Goal: Find specific page/section: Find specific page/section

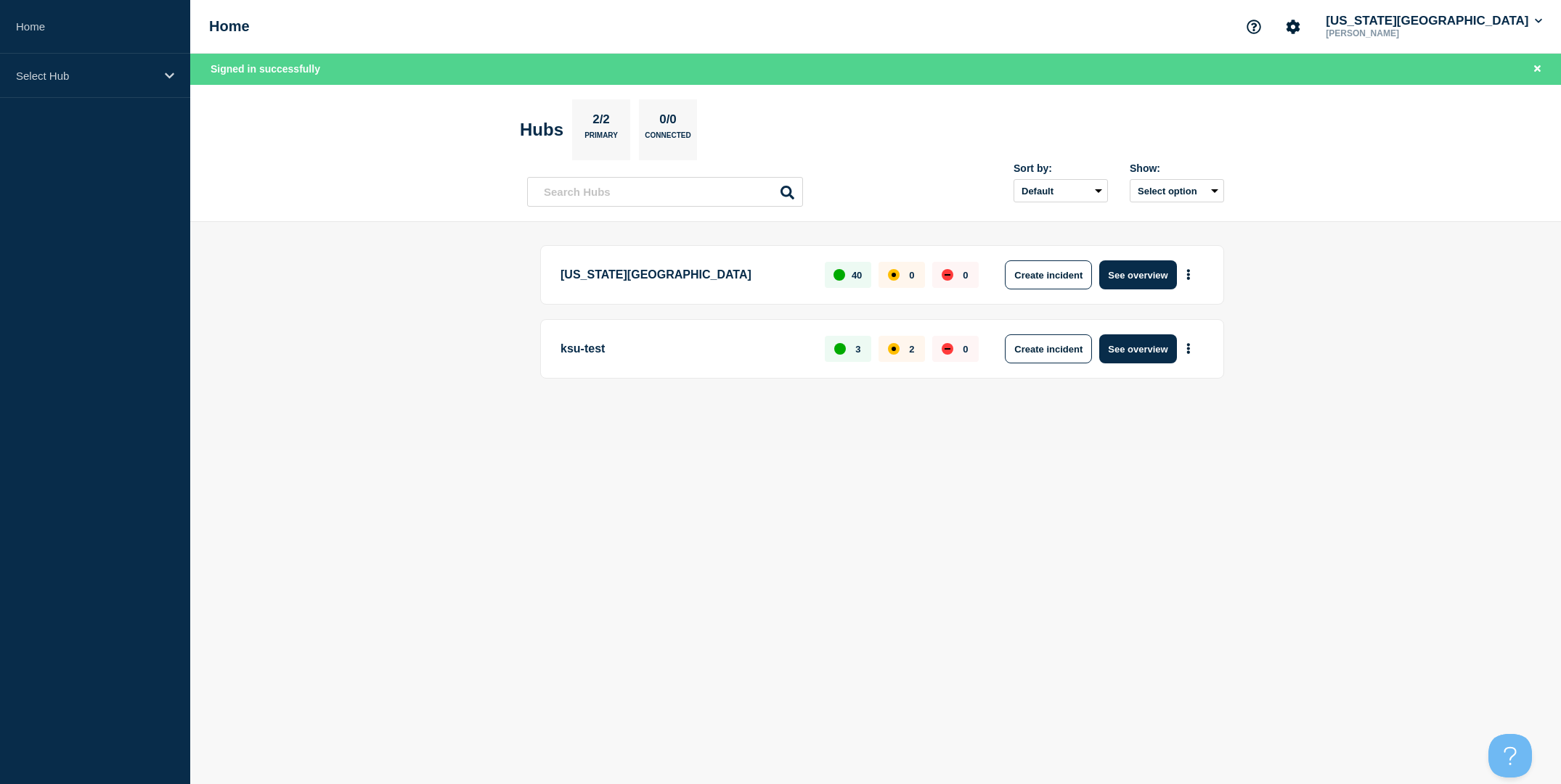
click at [1150, 271] on button "See overview" at bounding box center [1137, 275] width 77 height 29
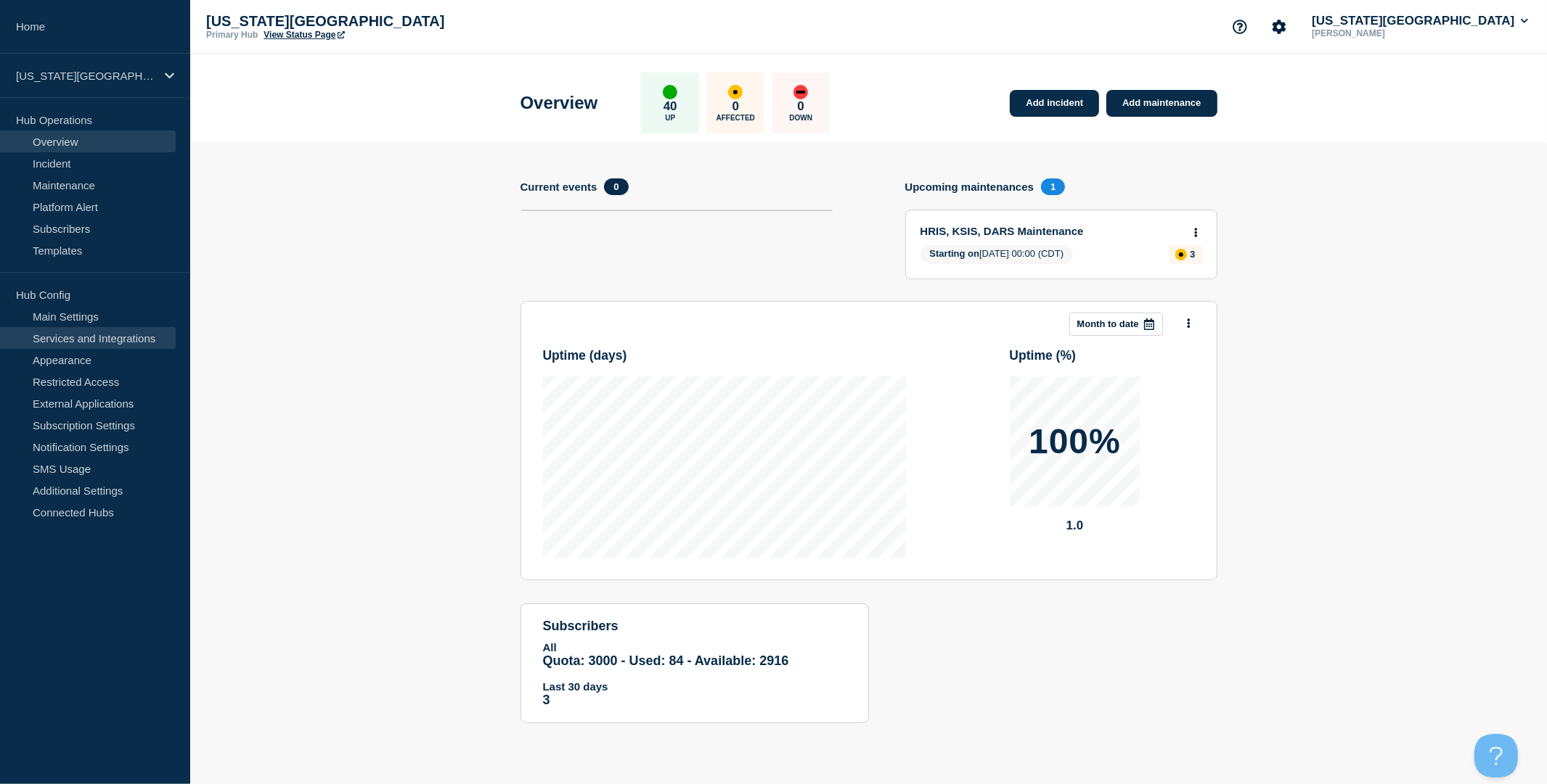
click at [102, 338] on link "Services and Integrations" at bounding box center [88, 338] width 176 height 22
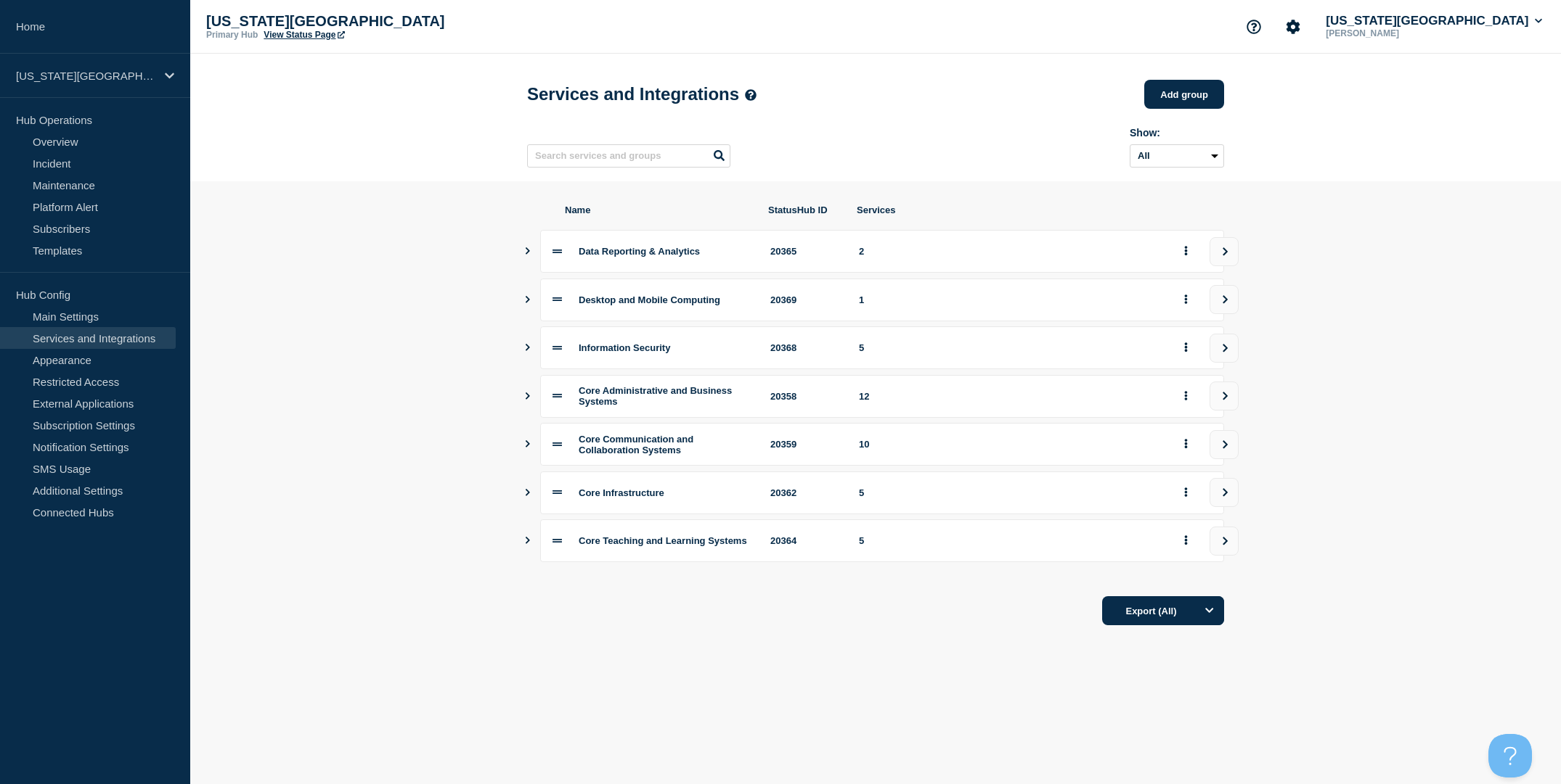
click at [525, 255] on icon "Show services" at bounding box center [527, 251] width 10 height 7
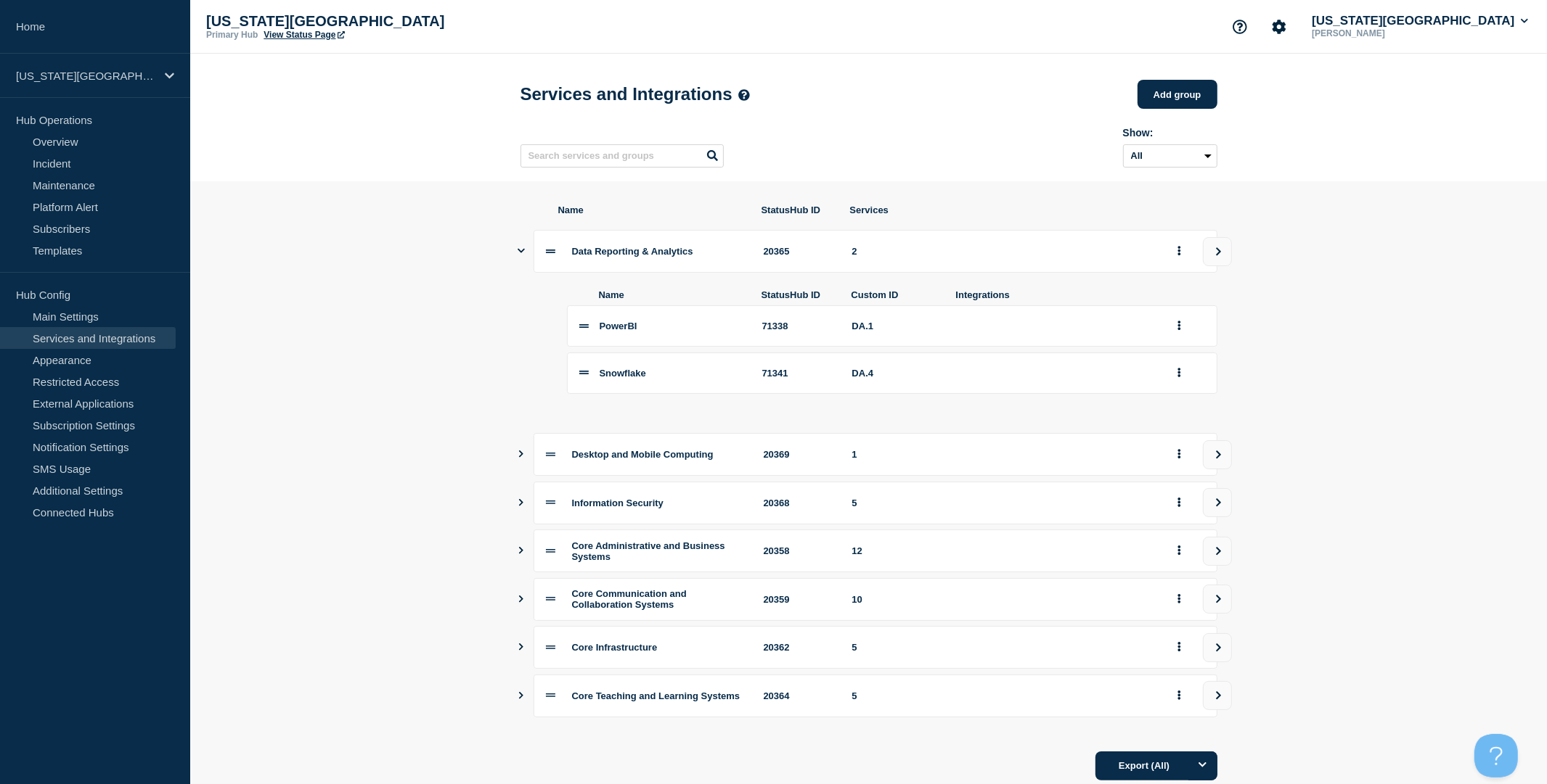
click at [527, 258] on div "Data Reporting & Analytics 20365 2" at bounding box center [869, 251] width 697 height 43
click at [512, 464] on section "Name StatusHub ID Services Data Reporting & Analytics 20365 2 Name StatusHub ID…" at bounding box center [868, 492] width 1357 height 622
click at [597, 159] on input "text" at bounding box center [622, 156] width 203 height 24
type input "canvas"
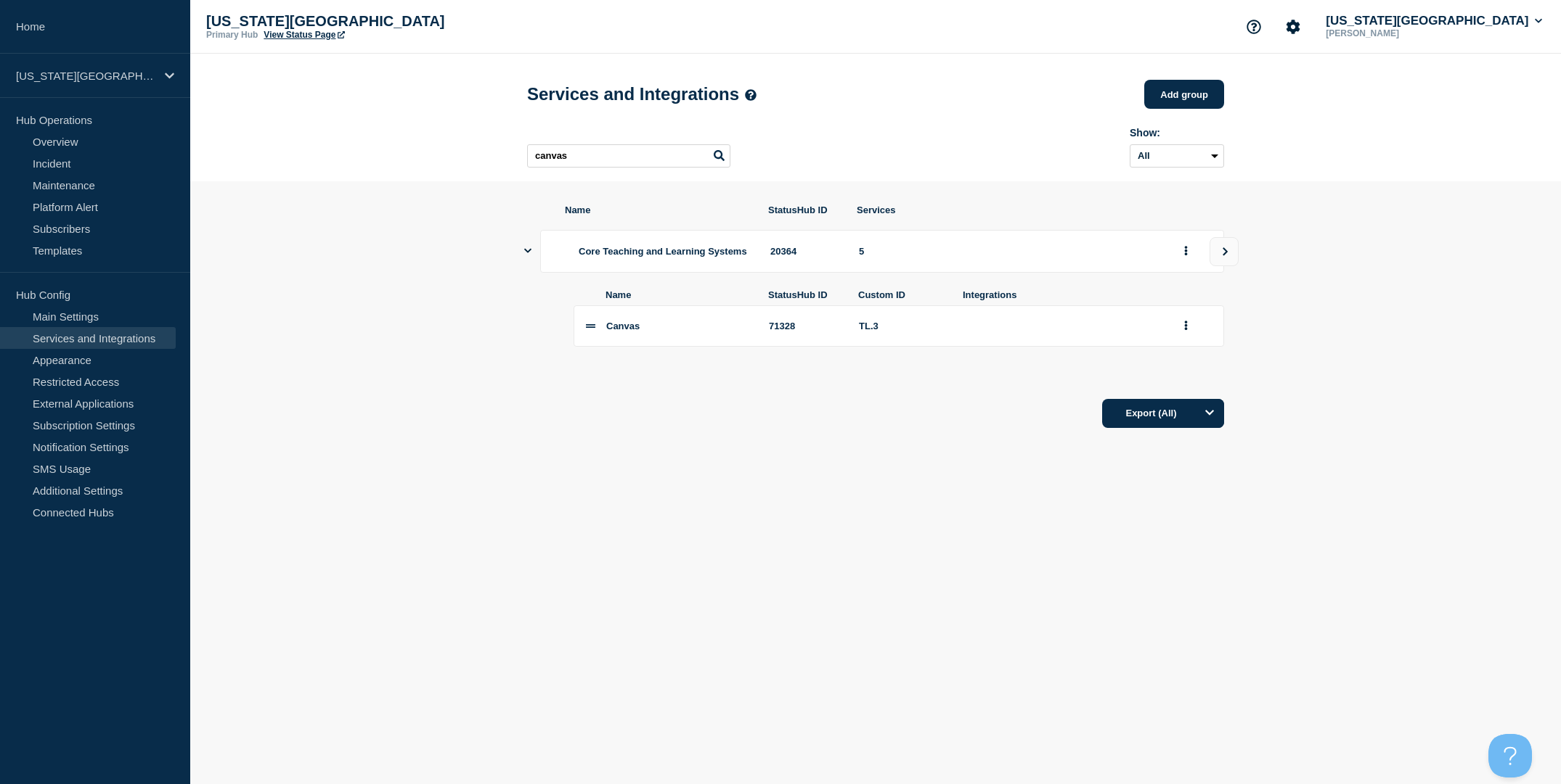
click at [789, 332] on div "71328" at bounding box center [805, 326] width 73 height 10
copy div "71328"
click at [1308, 36] on button "Account settings" at bounding box center [1292, 26] width 31 height 31
click at [1300, 24] on icon "Account settings" at bounding box center [1293, 26] width 14 height 14
